Goal: Check status: Check status

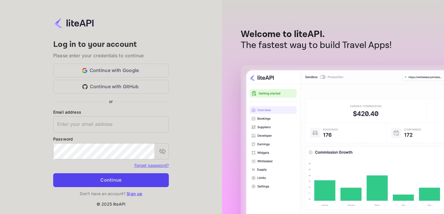
type input "[EMAIL_ADDRESS][DOMAIN_NAME]"
click at [91, 176] on button "Continue" at bounding box center [111, 180] width 116 height 14
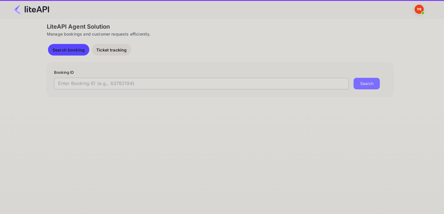
drag, startPoint x: 0, startPoint y: 0, endPoint x: 137, endPoint y: 83, distance: 159.9
click at [137, 83] on input "text" at bounding box center [201, 84] width 295 height 12
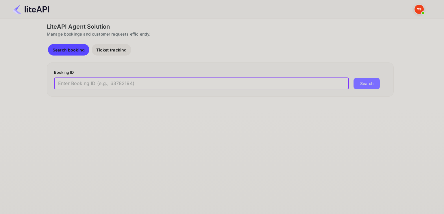
paste input "8925861"
type input "8925861"
click at [354, 78] on button "Search" at bounding box center [367, 84] width 26 height 12
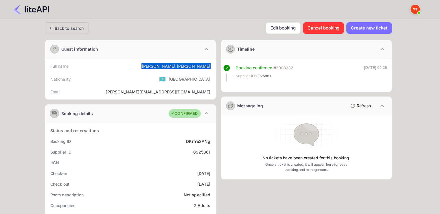
drag, startPoint x: 163, startPoint y: 65, endPoint x: 213, endPoint y: 66, distance: 50.6
click at [213, 66] on div "Full name [PERSON_NAME] Nationality 🇰🇿 [DEMOGRAPHIC_DATA] [PERSON_NAME] [PERSON…" at bounding box center [130, 78] width 171 height 41
copy div "[PERSON_NAME]"
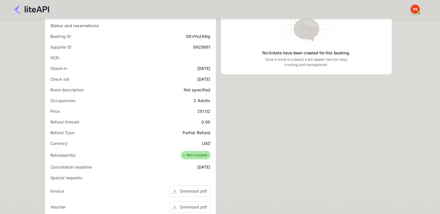
scroll to position [116, 0]
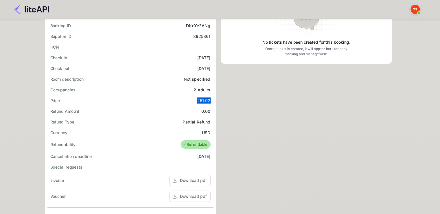
drag, startPoint x: 192, startPoint y: 100, endPoint x: 213, endPoint y: 99, distance: 21.4
click at [213, 99] on div "Status and reservations Booking ID DKnYe2ANg Supplier ID 8925861 HCN Check-in […" at bounding box center [130, 161] width 171 height 308
copy div "251.02"
